Goal: Ask a question

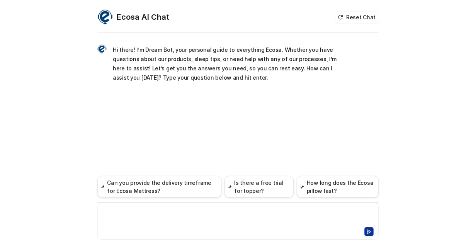
click at [132, 216] on div at bounding box center [238, 217] width 278 height 18
drag, startPoint x: 142, startPoint y: 208, endPoint x: 151, endPoint y: 213, distance: 10.3
click at [198, 212] on div "**********" at bounding box center [238, 217] width 278 height 18
